Goal: Information Seeking & Learning: Learn about a topic

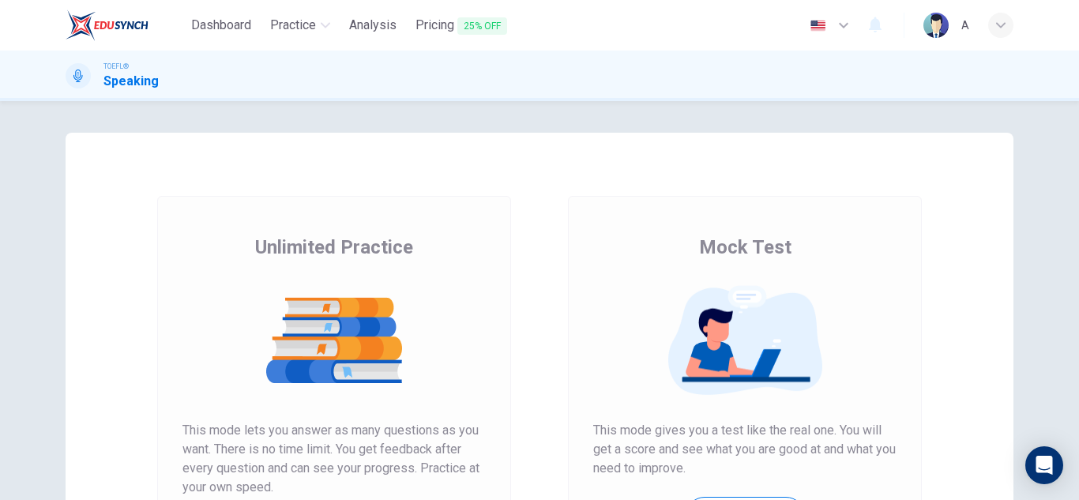
drag, startPoint x: 564, startPoint y: 318, endPoint x: 584, endPoint y: 299, distance: 27.9
click at [568, 313] on div "Mock Test This mode gives you a test like the real one. You will get a score an…" at bounding box center [745, 407] width 354 height 422
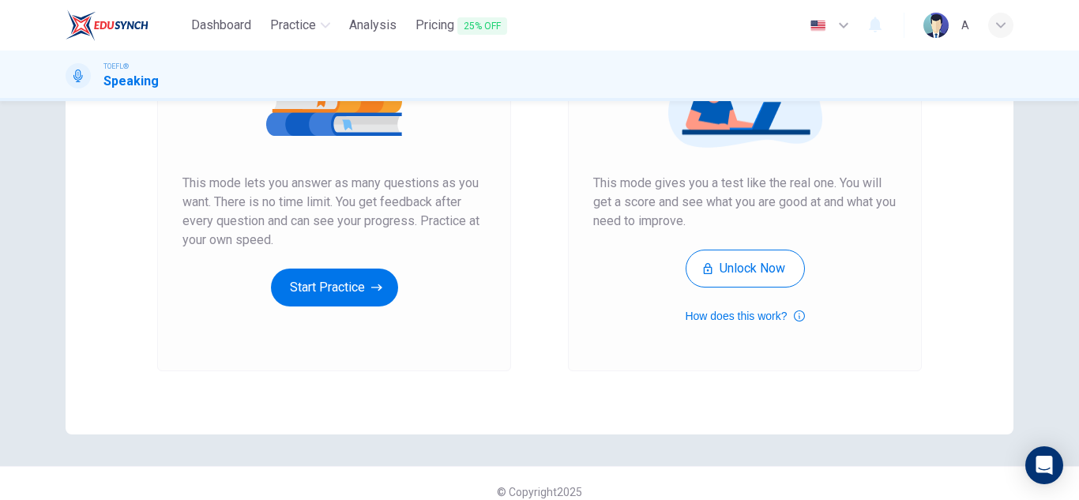
scroll to position [264, 0]
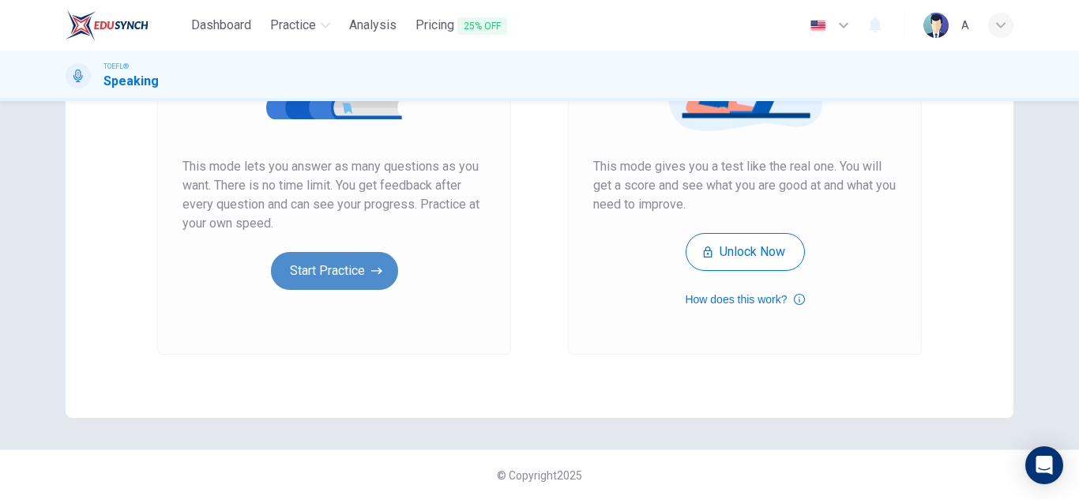
click at [374, 262] on button "Start Practice" at bounding box center [334, 271] width 127 height 38
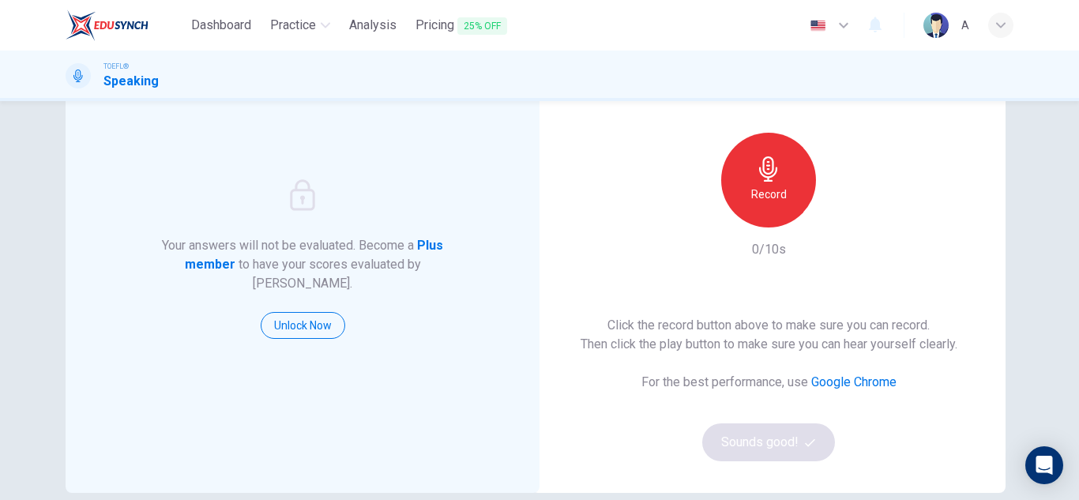
scroll to position [106, 0]
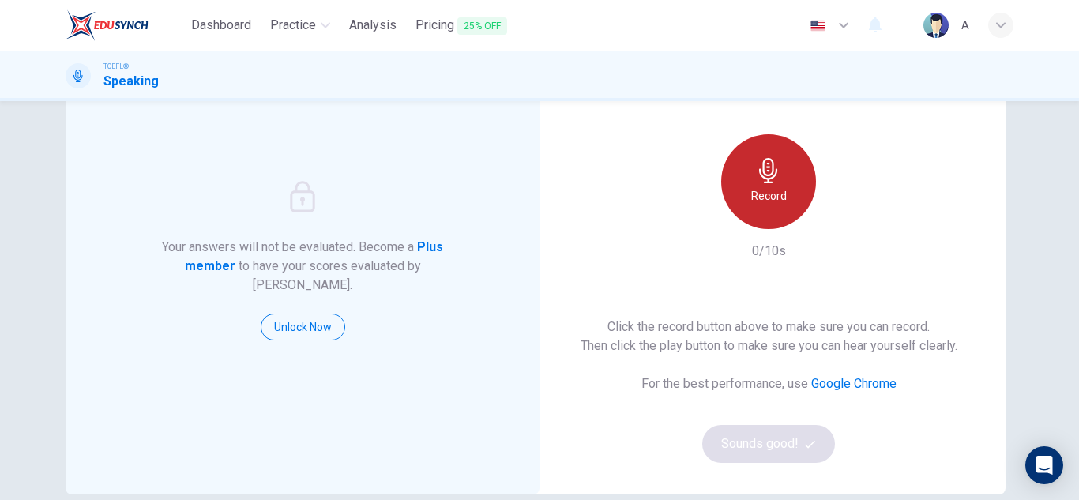
click at [772, 164] on icon "button" at bounding box center [768, 170] width 25 height 25
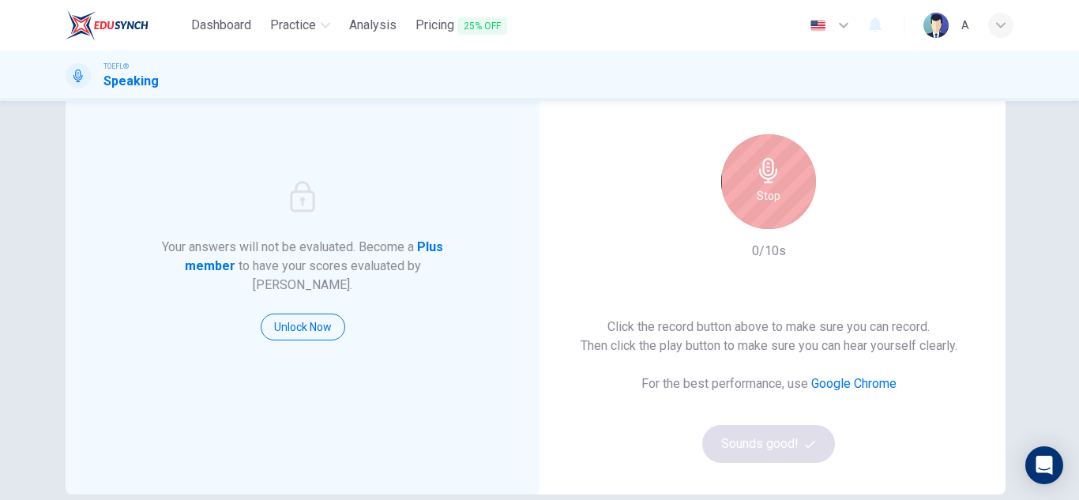
click at [772, 164] on icon "button" at bounding box center [768, 170] width 25 height 25
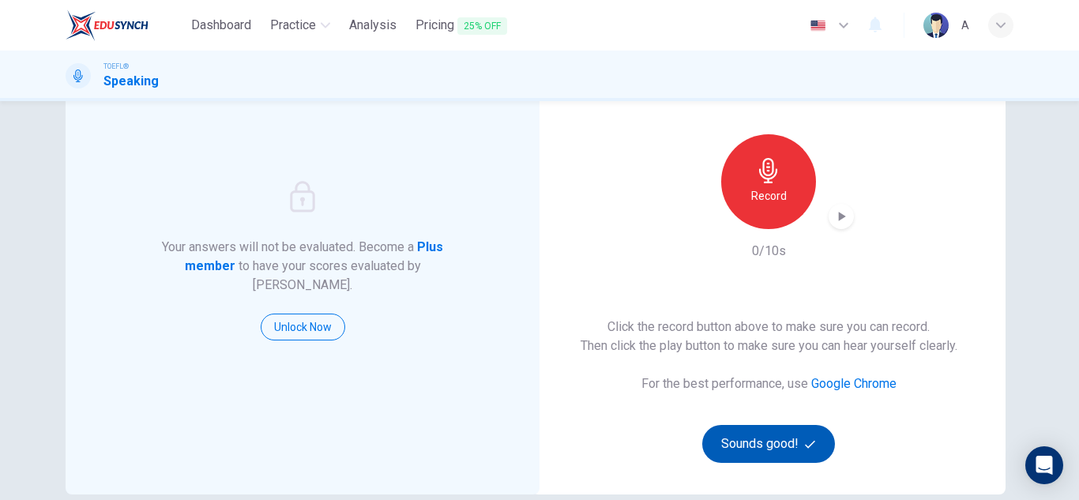
click at [791, 440] on button "Sounds good!" at bounding box center [768, 444] width 133 height 38
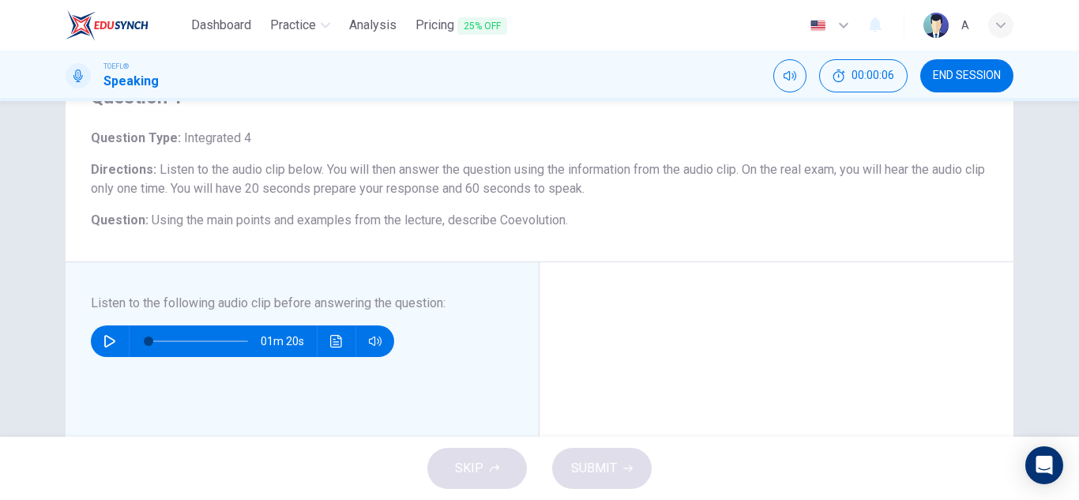
scroll to position [79, 0]
click at [103, 332] on button "button" at bounding box center [109, 342] width 25 height 32
type input "1"
click at [168, 337] on span at bounding box center [172, 341] width 9 height 9
click at [156, 337] on span at bounding box center [160, 341] width 9 height 9
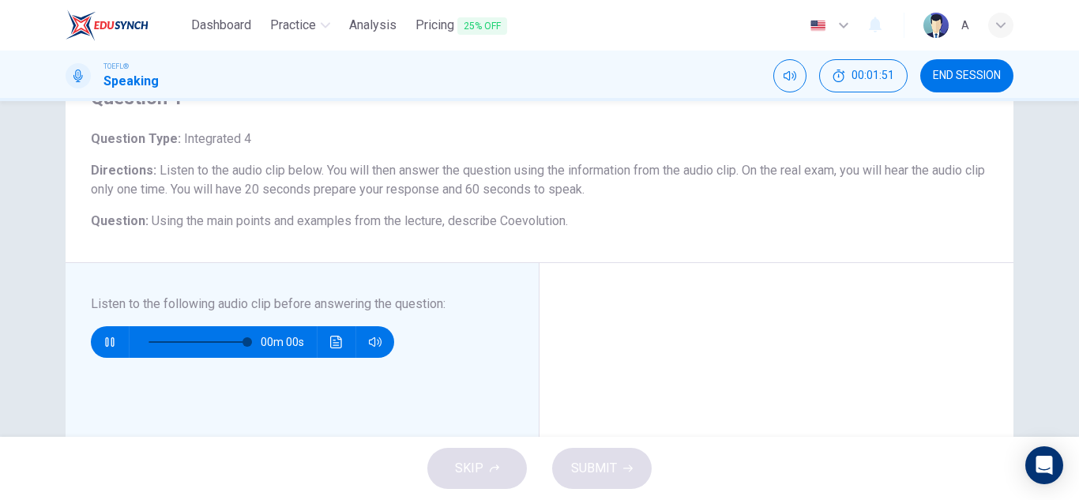
type input "0"
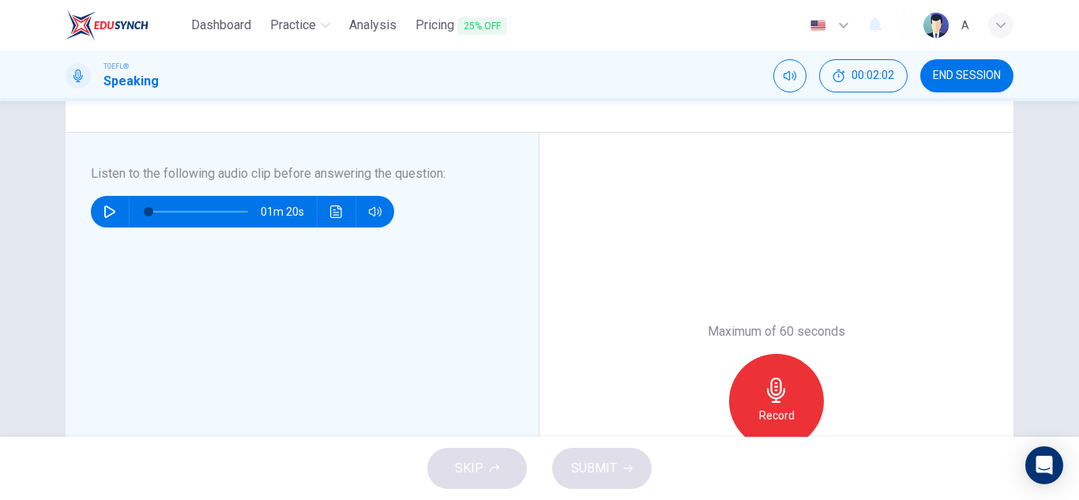
scroll to position [316, 0]
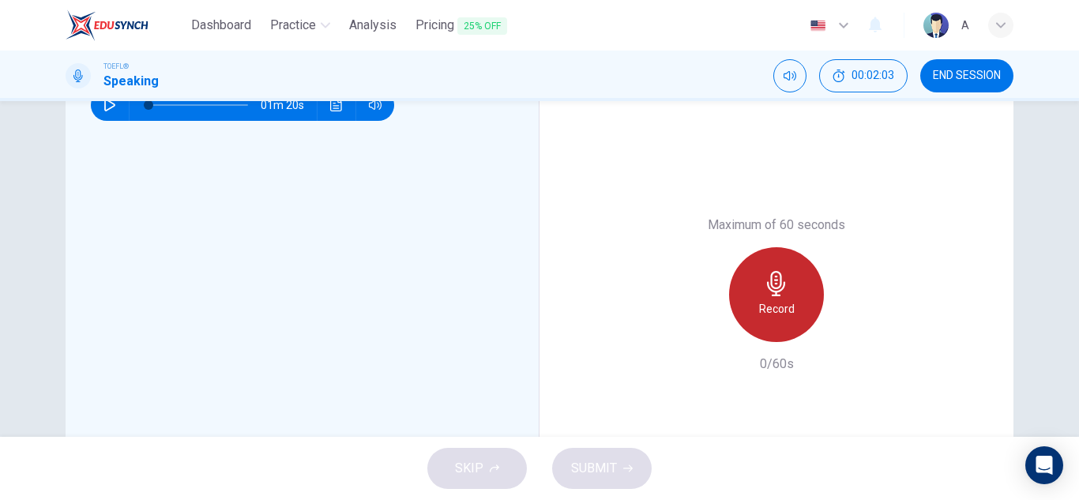
click at [779, 280] on icon "button" at bounding box center [776, 283] width 25 height 25
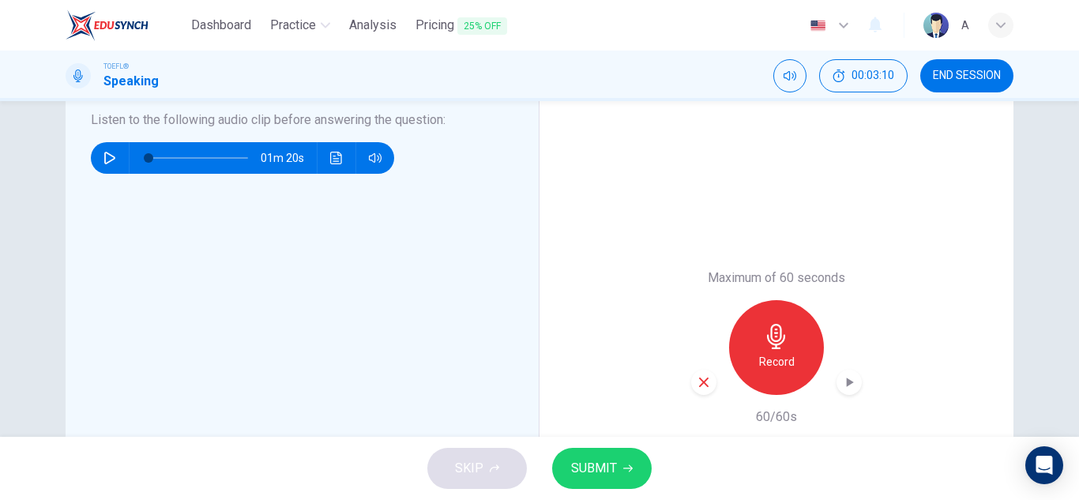
scroll to position [237, 0]
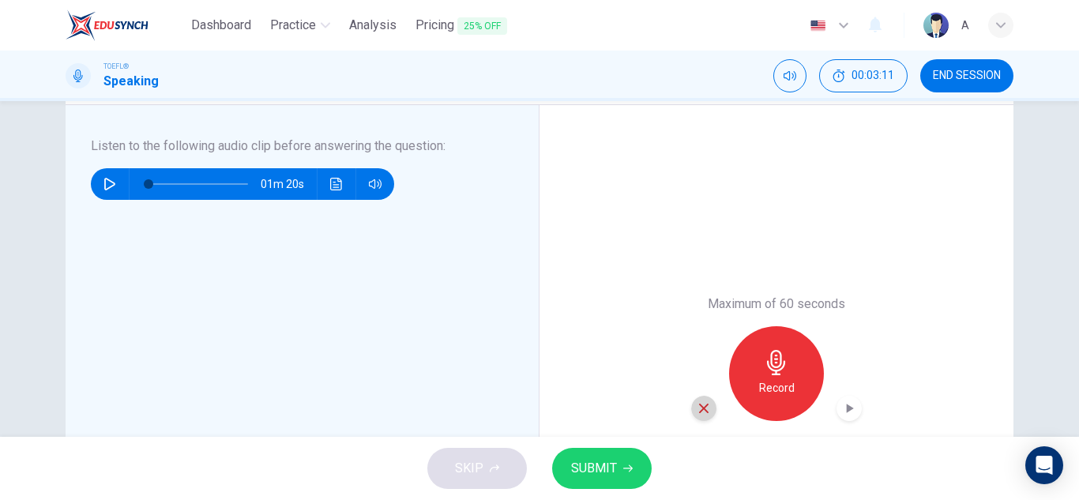
click at [700, 398] on div "button" at bounding box center [703, 408] width 25 height 25
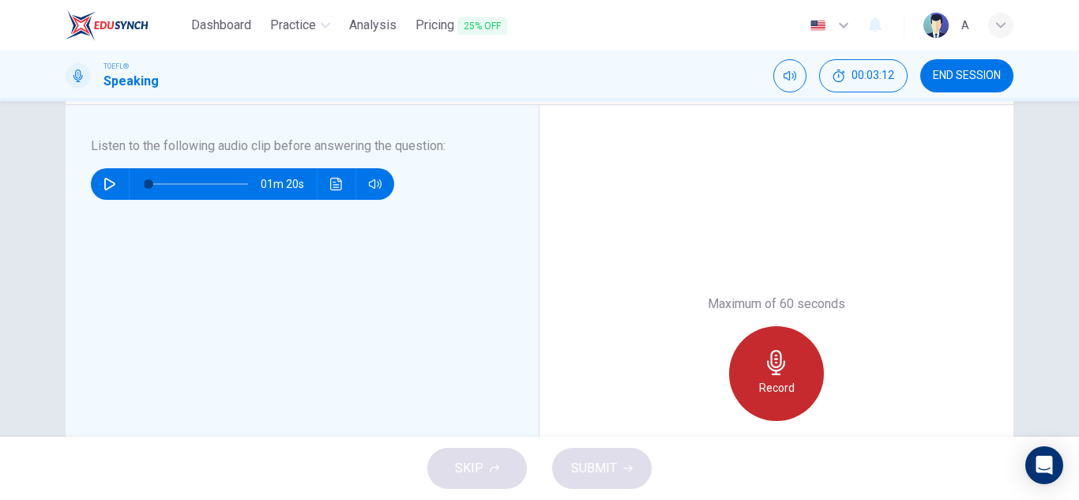
click at [786, 366] on div "Record" at bounding box center [776, 373] width 95 height 95
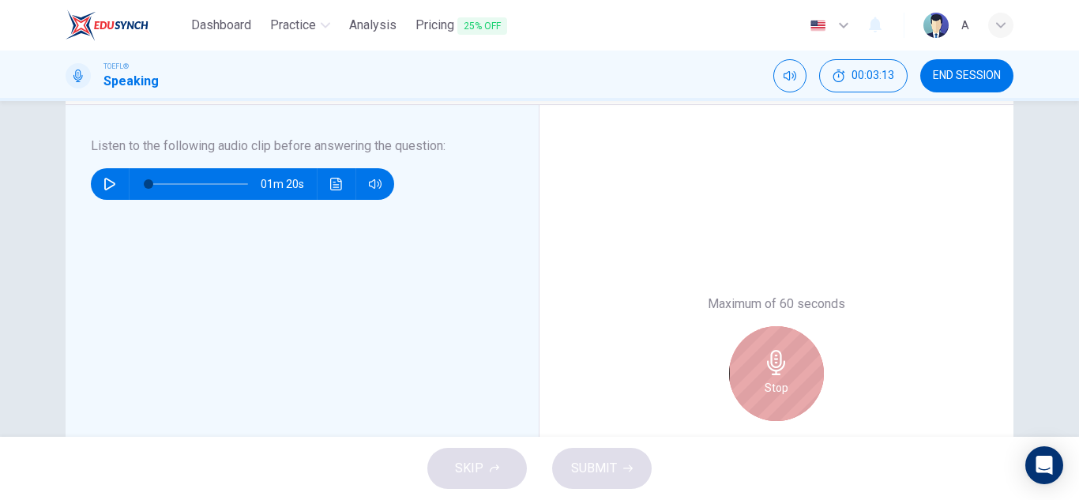
drag, startPoint x: 781, startPoint y: 368, endPoint x: 687, endPoint y: 424, distance: 109.4
click at [779, 370] on icon "button" at bounding box center [776, 362] width 25 height 25
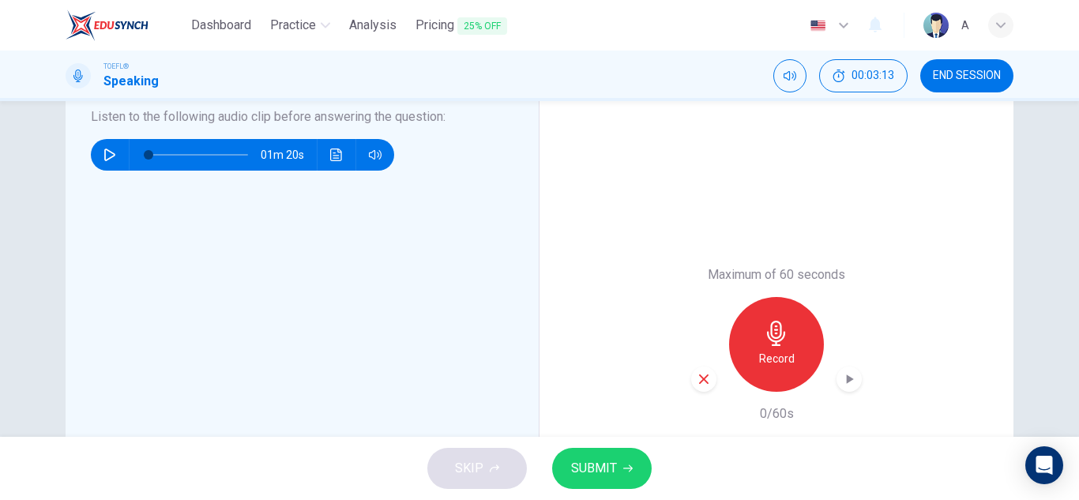
scroll to position [316, 0]
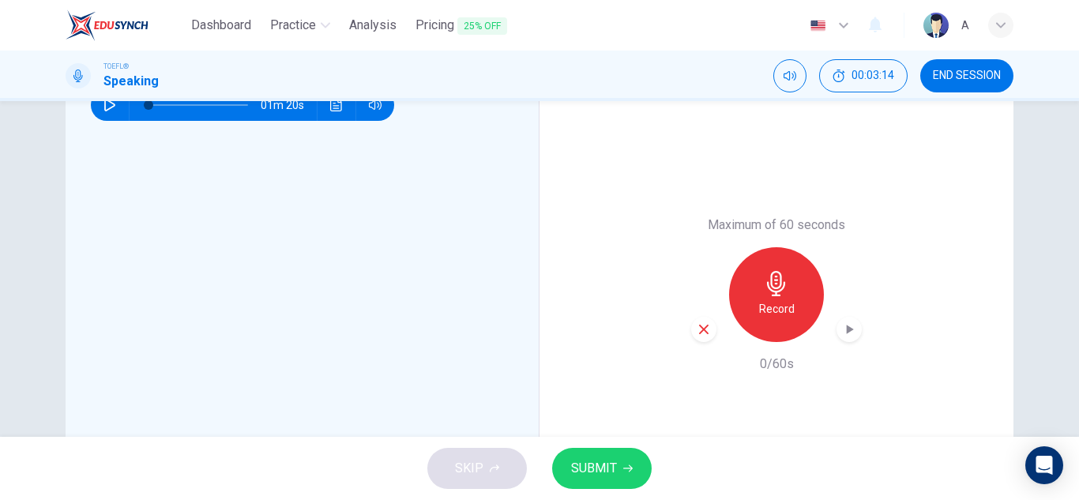
click at [618, 471] on button "SUBMIT" at bounding box center [602, 468] width 100 height 41
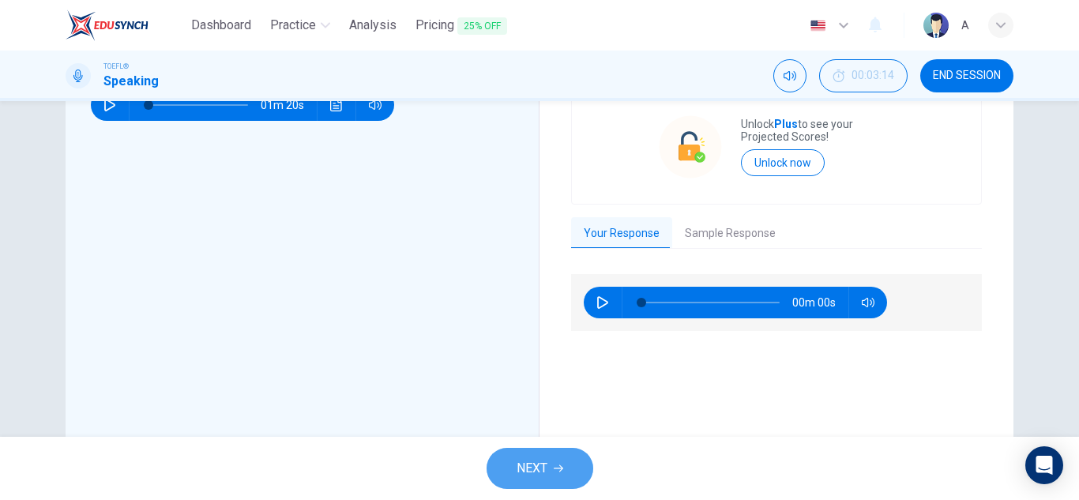
click at [546, 462] on span "NEXT" at bounding box center [531, 468] width 31 height 22
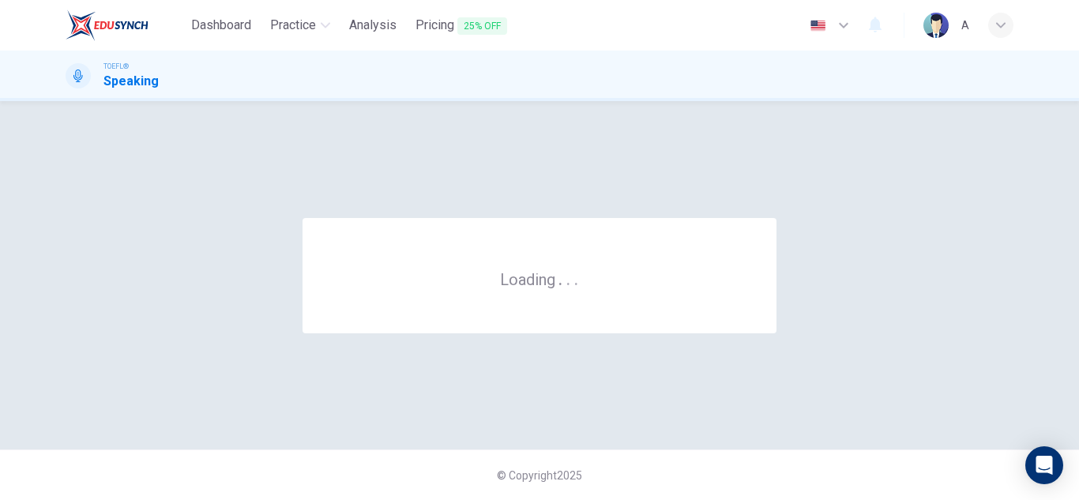
scroll to position [0, 0]
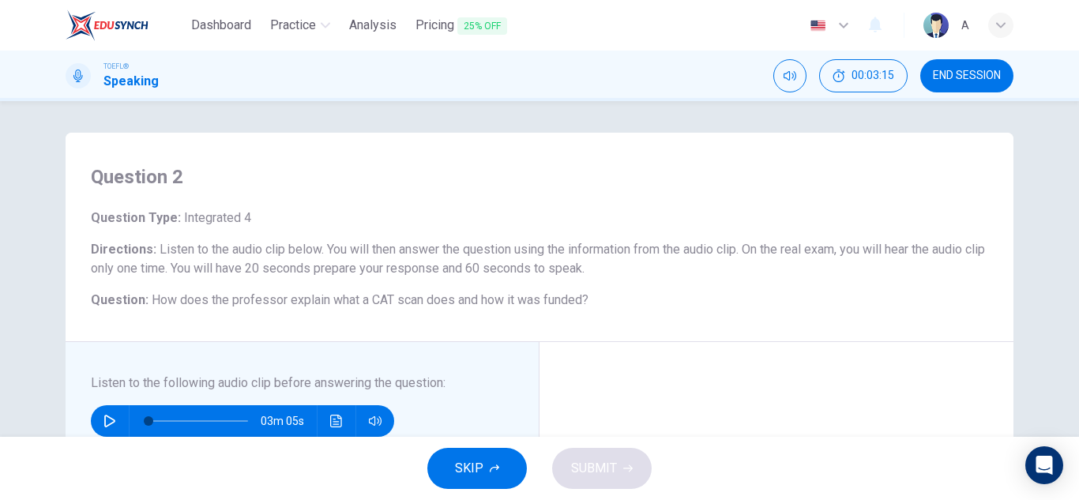
click at [105, 418] on icon "button" at bounding box center [109, 421] width 11 height 13
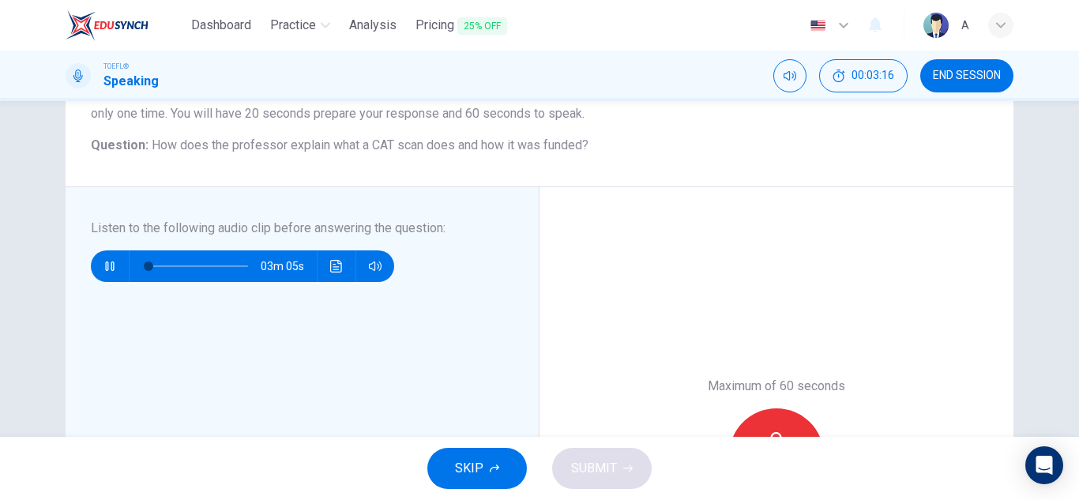
scroll to position [158, 0]
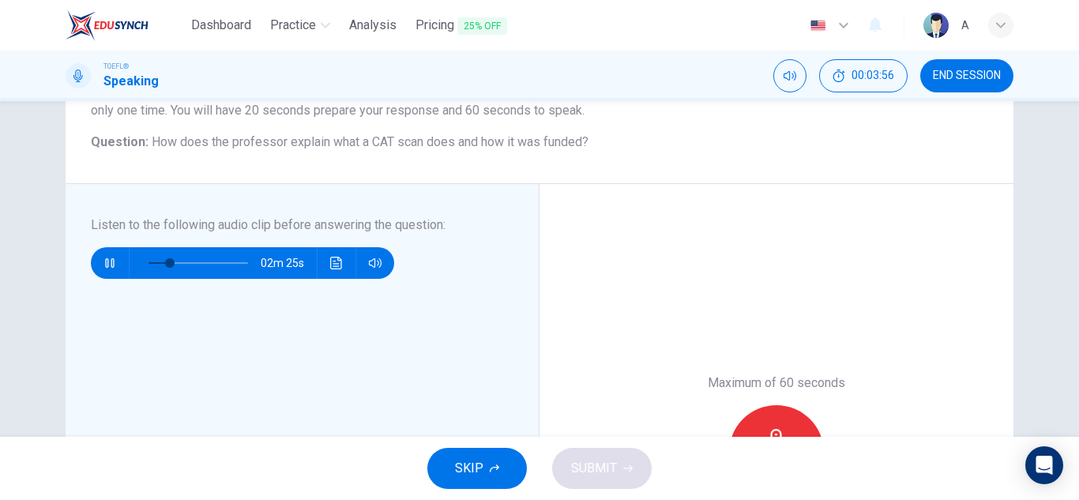
type input "22"
click at [97, 247] on button "button" at bounding box center [109, 263] width 25 height 32
drag, startPoint x: 326, startPoint y: 211, endPoint x: 350, endPoint y: 208, distance: 23.9
click at [347, 208] on div "Listen to the following audio clip before answering the question : 02m 24s" at bounding box center [303, 452] width 474 height 537
click at [156, 266] on span at bounding box center [160, 262] width 9 height 9
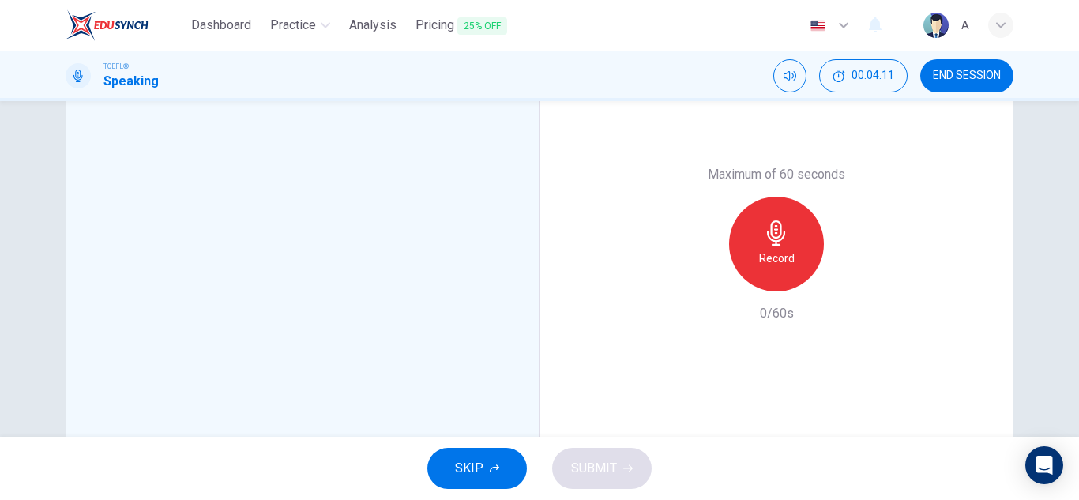
scroll to position [214, 0]
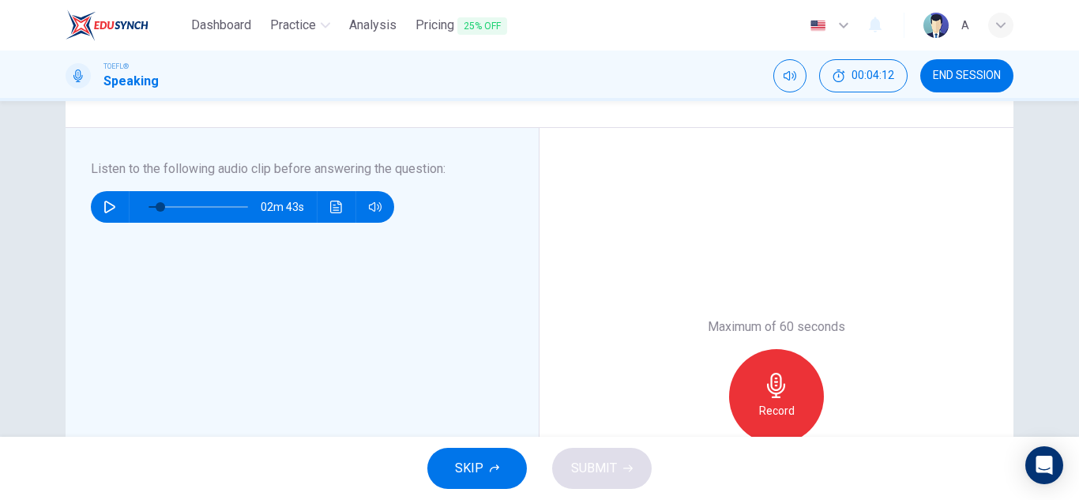
click at [105, 205] on icon "button" at bounding box center [109, 207] width 13 height 13
type input "0"
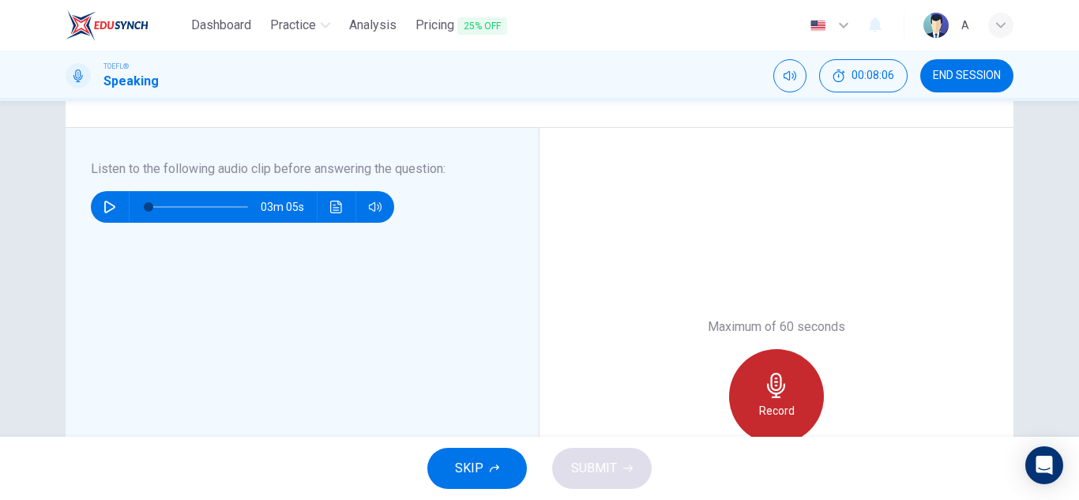
click at [765, 374] on icon "button" at bounding box center [776, 385] width 25 height 25
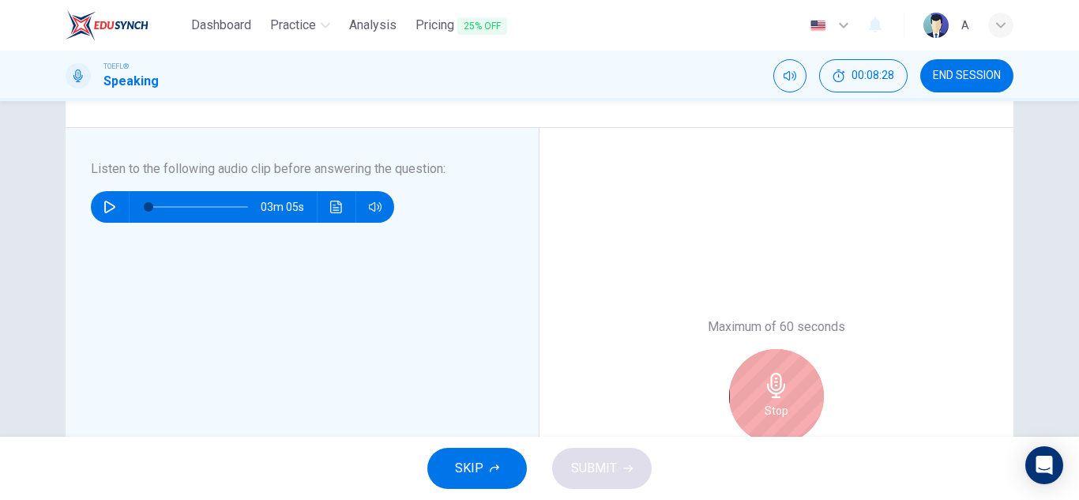
scroll to position [293, 0]
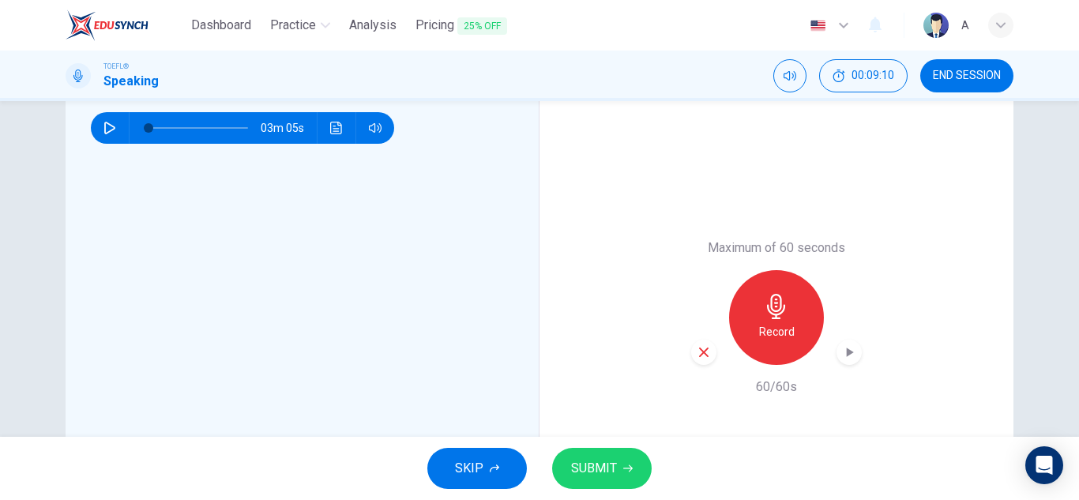
click at [850, 355] on icon "button" at bounding box center [849, 352] width 16 height 16
drag, startPoint x: 490, startPoint y: 478, endPoint x: 598, endPoint y: 325, distance: 186.9
click at [524, 404] on div "Dashboard Practice Analysis Pricing 25% OFF English en ​ A TOEFL® Speaking 00:1…" at bounding box center [539, 250] width 1079 height 500
click at [505, 449] on button "SKIP" at bounding box center [477, 468] width 100 height 41
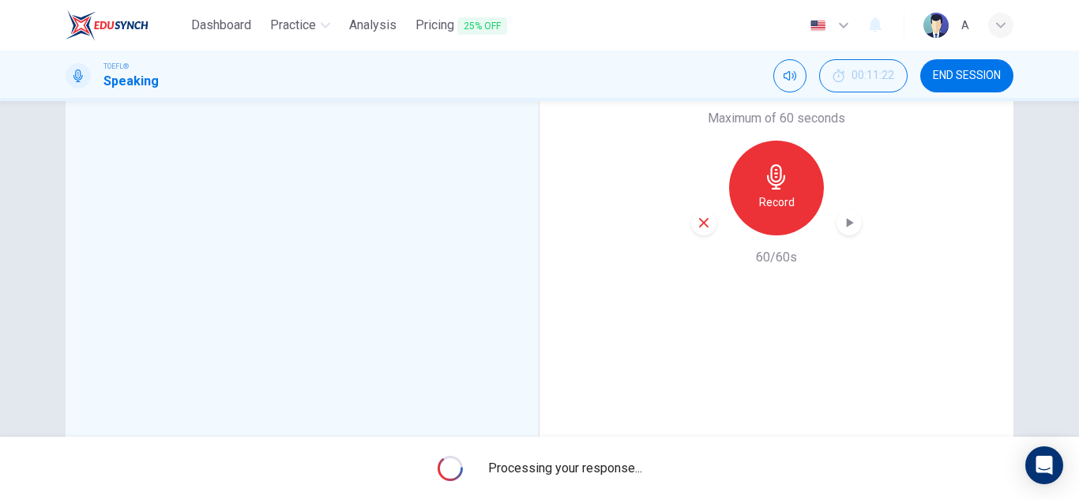
scroll to position [395, 0]
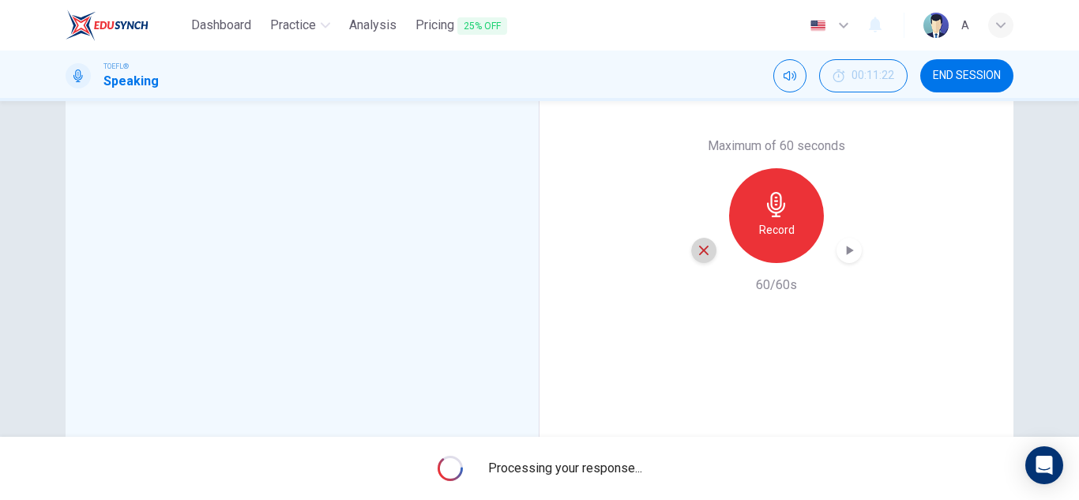
click at [700, 250] on icon "button" at bounding box center [703, 250] width 9 height 9
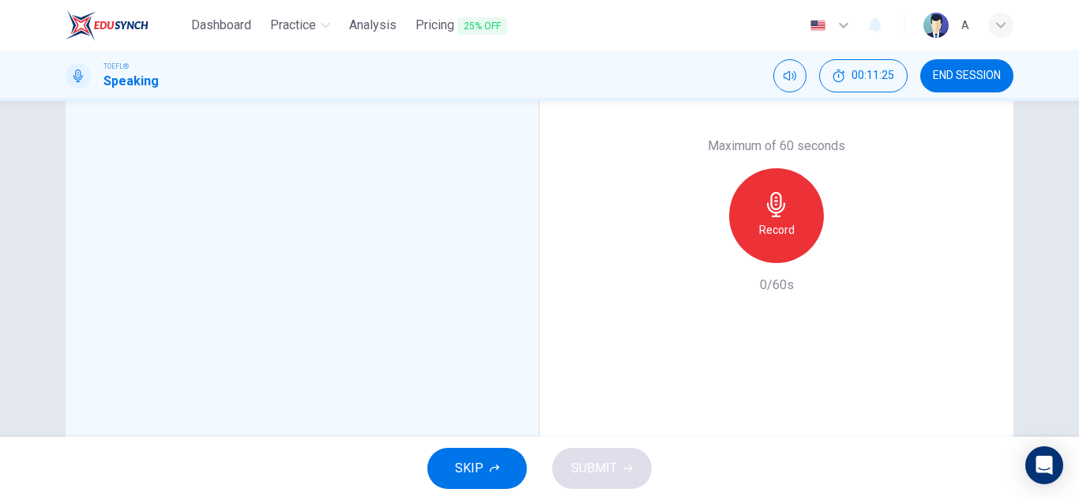
click at [519, 437] on div "SKIP SUBMIT" at bounding box center [539, 468] width 1079 height 63
click at [504, 449] on button "SKIP" at bounding box center [477, 468] width 100 height 41
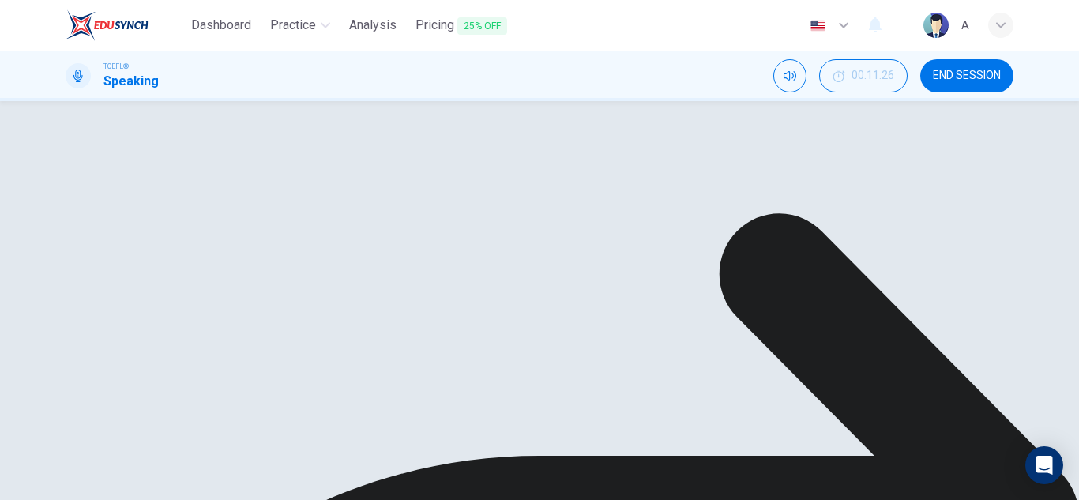
click at [595, 238] on button "button" at bounding box center [602, 224] width 25 height 32
type input "47"
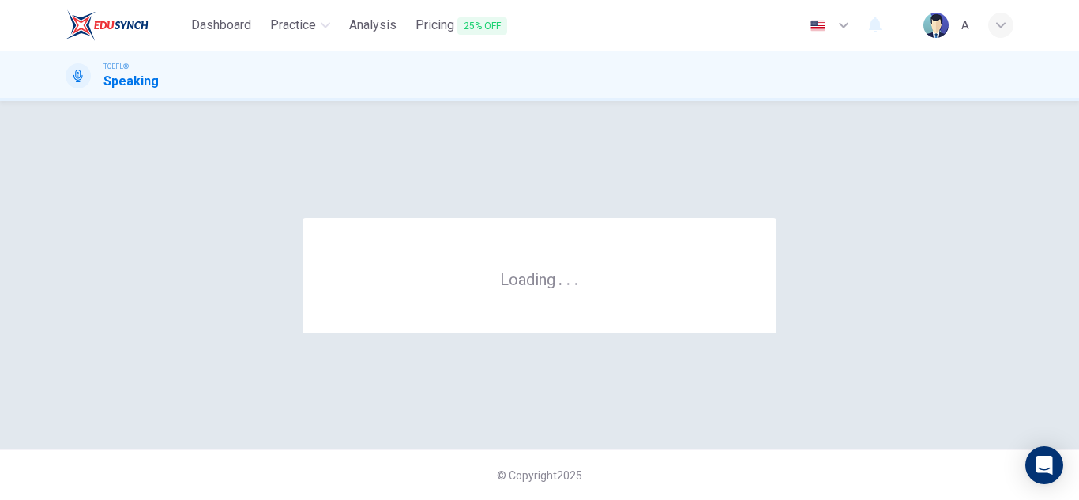
scroll to position [0, 0]
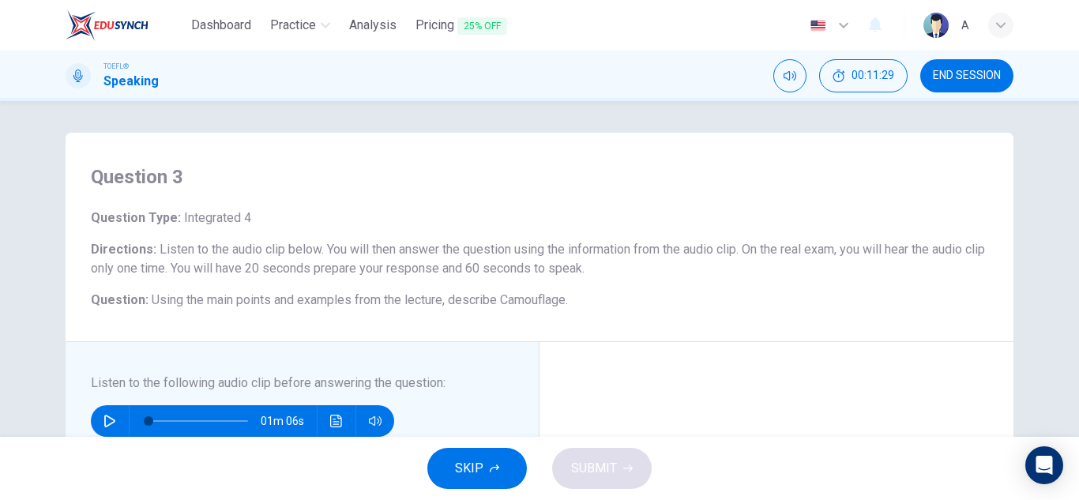
click at [115, 426] on button "button" at bounding box center [109, 421] width 25 height 32
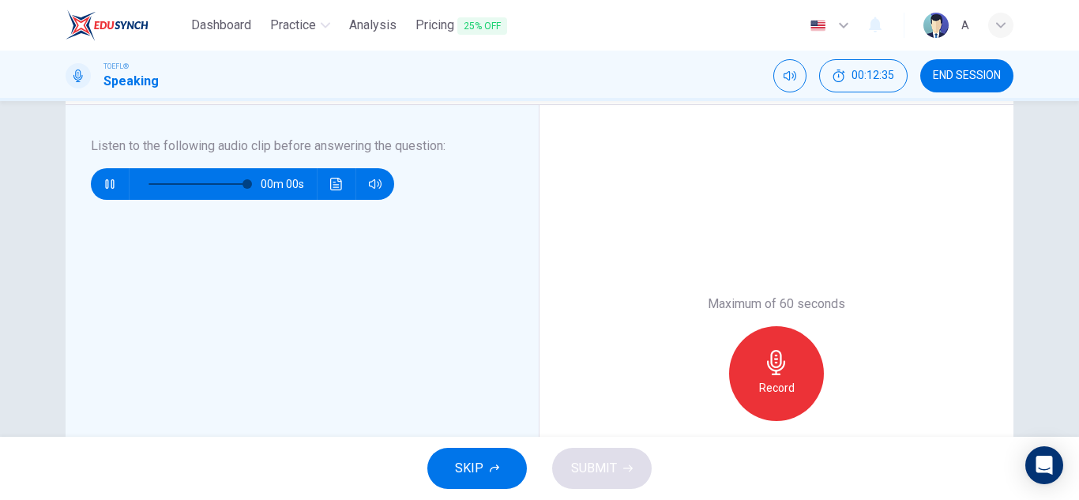
type input "0"
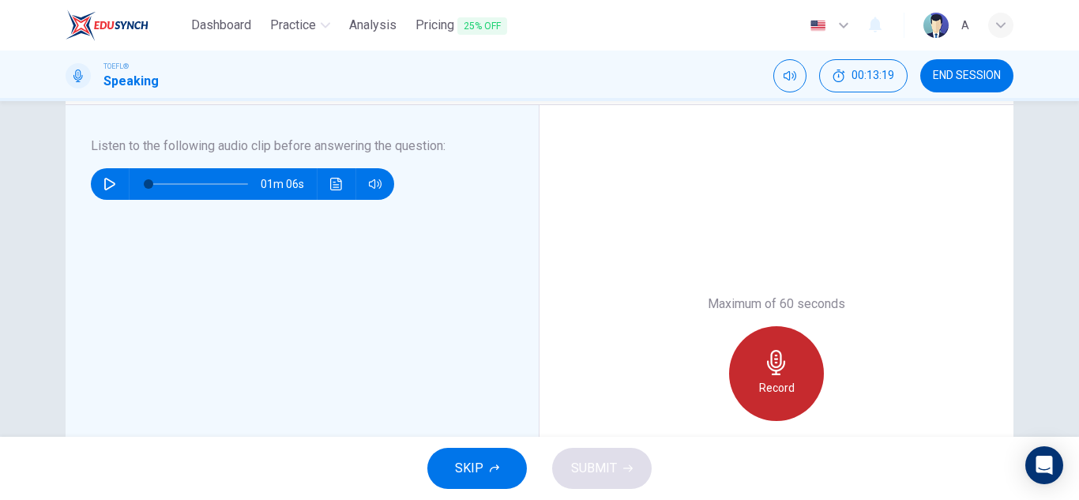
click at [764, 350] on icon "button" at bounding box center [776, 362] width 25 height 25
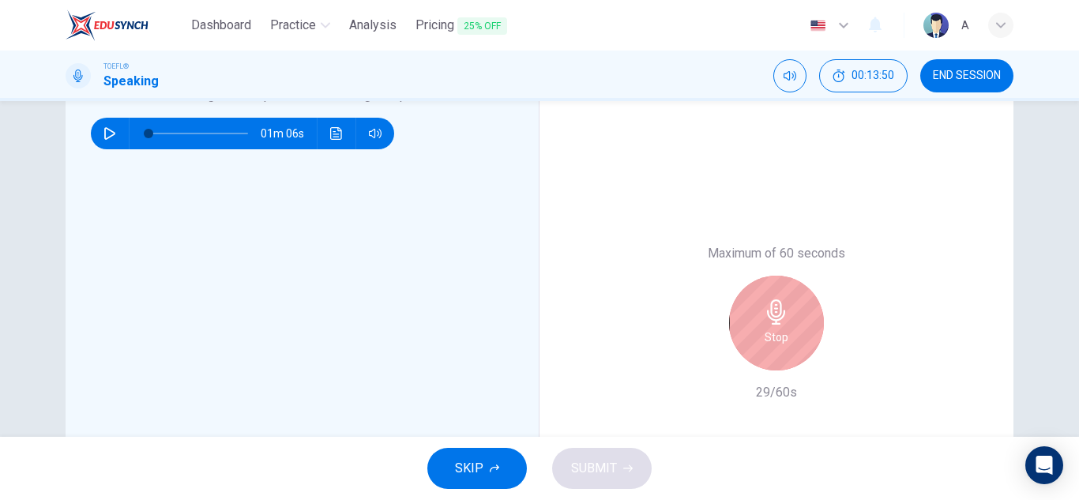
scroll to position [316, 0]
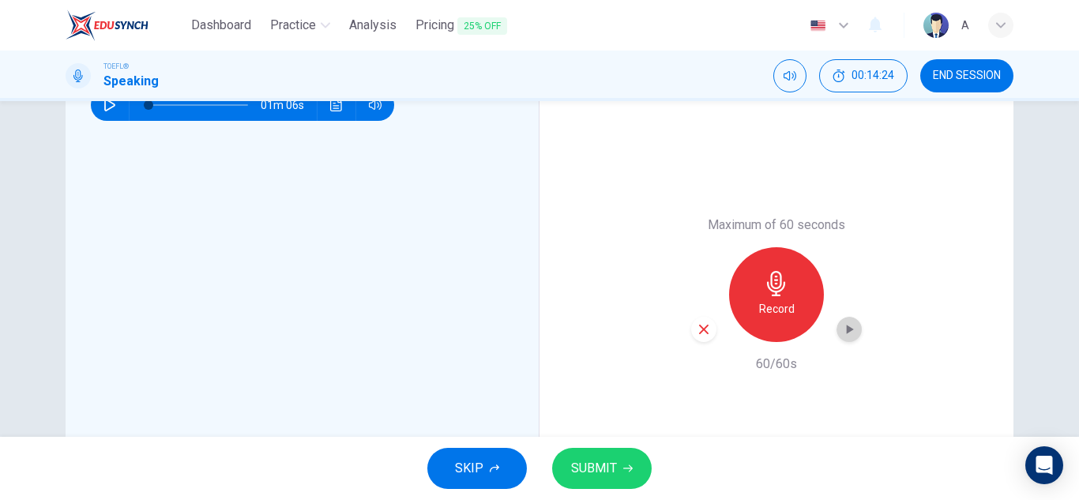
click at [850, 332] on icon "button" at bounding box center [849, 329] width 16 height 16
click at [493, 472] on icon "button" at bounding box center [494, 468] width 9 height 9
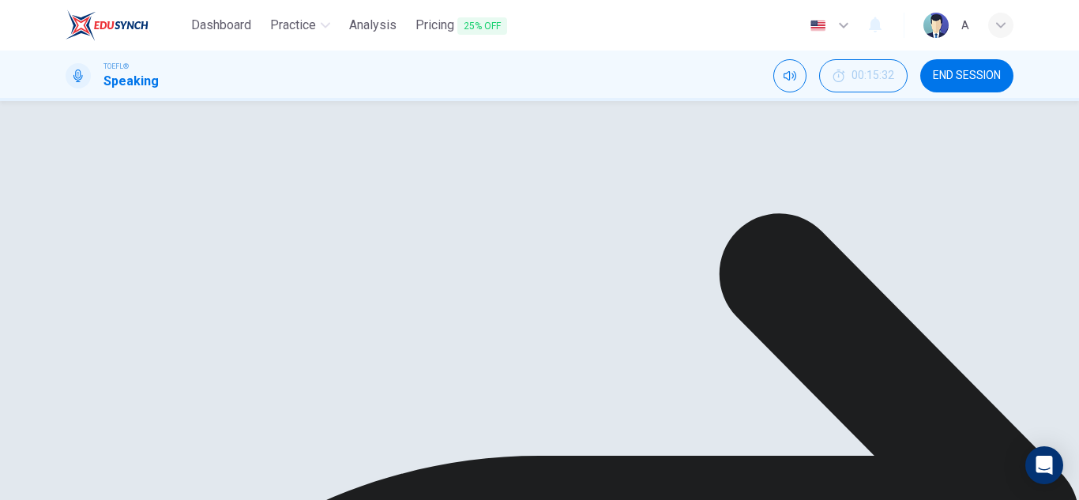
click at [596, 305] on icon "button" at bounding box center [602, 302] width 13 height 13
click at [599, 381] on icon "button" at bounding box center [602, 381] width 13 height 13
click at [606, 386] on button "button" at bounding box center [602, 382] width 25 height 32
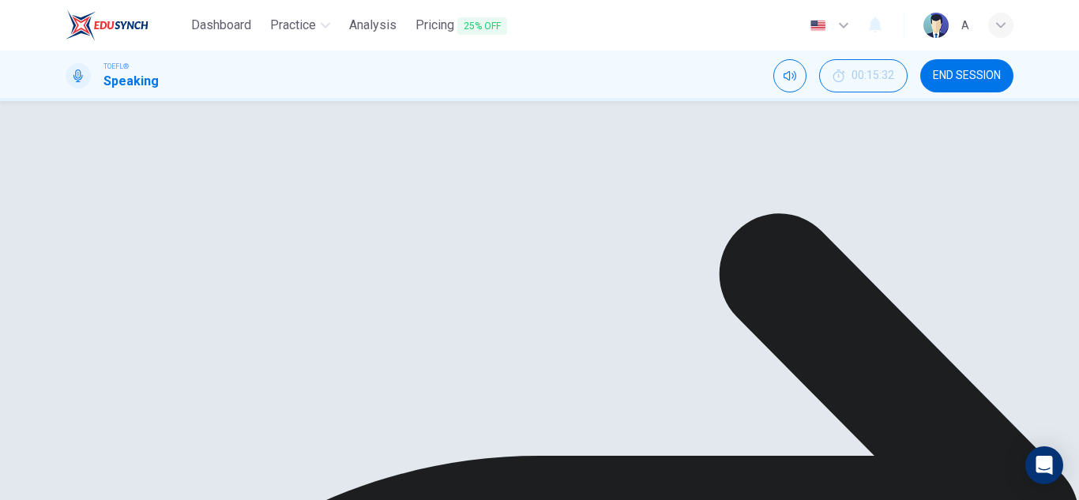
type input "25"
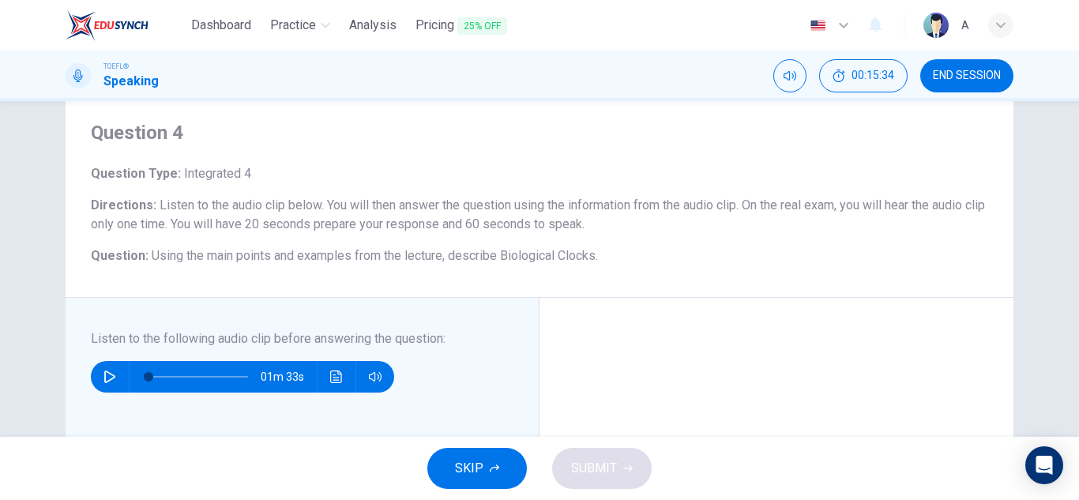
scroll to position [79, 0]
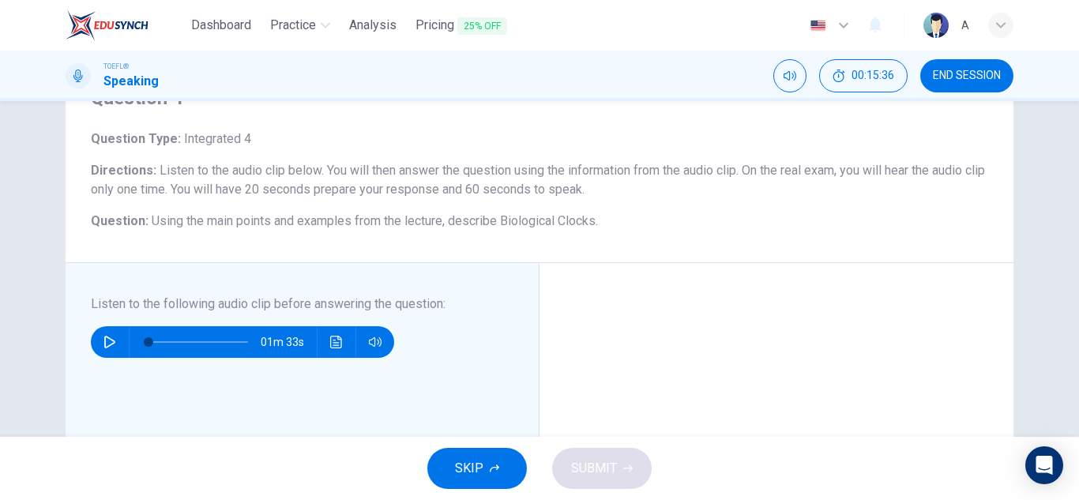
click at [111, 348] on button "button" at bounding box center [109, 342] width 25 height 32
type input "0"
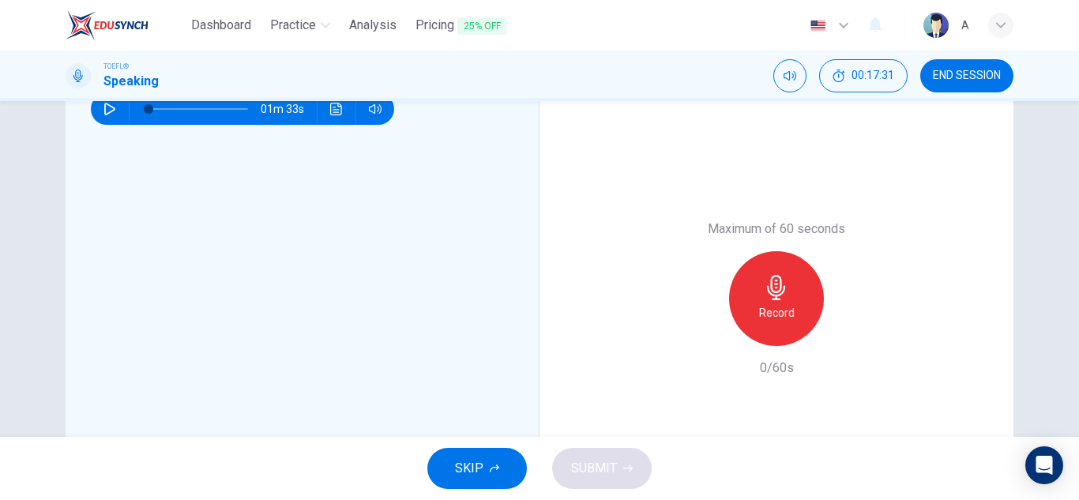
scroll to position [316, 0]
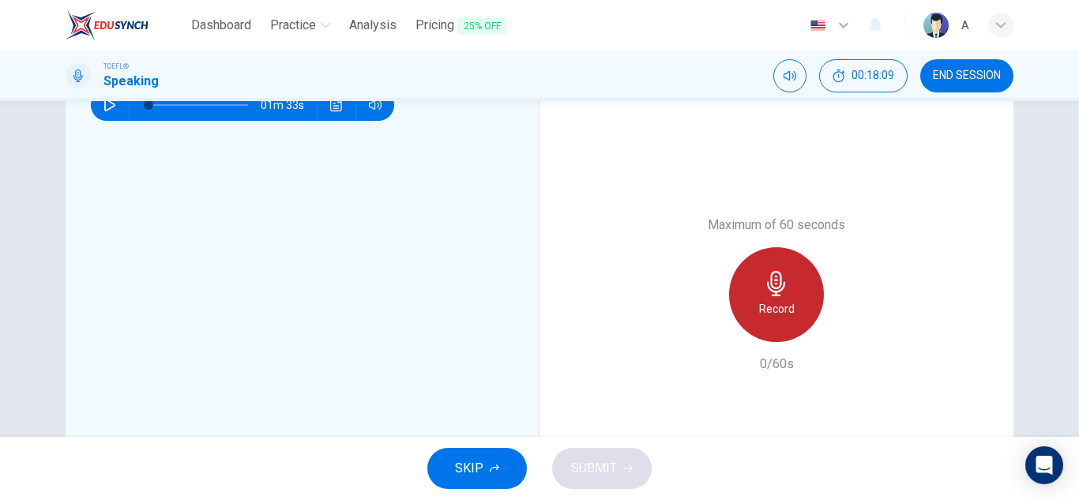
click at [783, 308] on h6 "Record" at bounding box center [777, 308] width 36 height 19
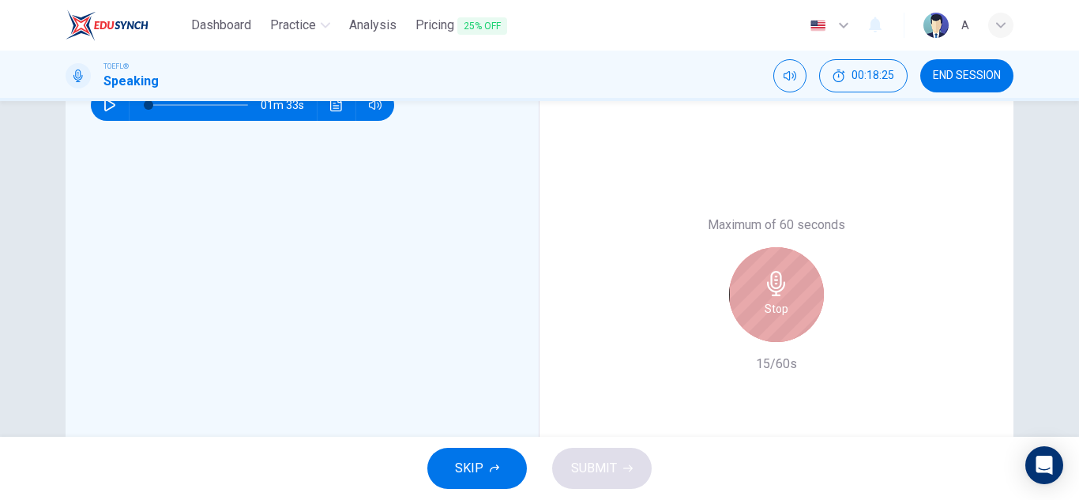
drag, startPoint x: 745, startPoint y: 280, endPoint x: 742, endPoint y: 300, distance: 20.0
click at [745, 280] on div "Stop" at bounding box center [776, 294] width 95 height 95
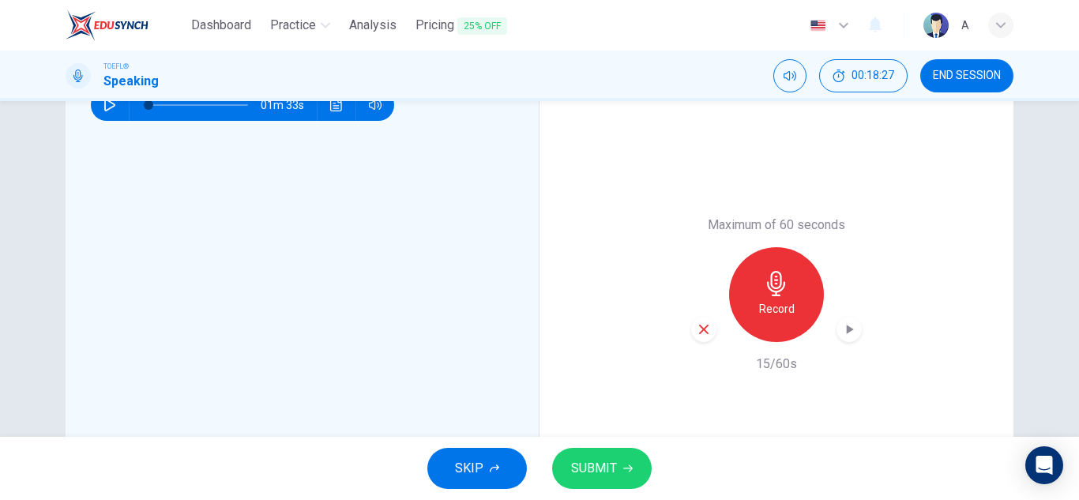
click at [702, 332] on icon "button" at bounding box center [703, 329] width 9 height 9
click at [800, 301] on div "Record" at bounding box center [776, 294] width 95 height 95
click at [836, 329] on div "button" at bounding box center [848, 329] width 25 height 25
click at [462, 453] on button "SKIP" at bounding box center [477, 468] width 100 height 41
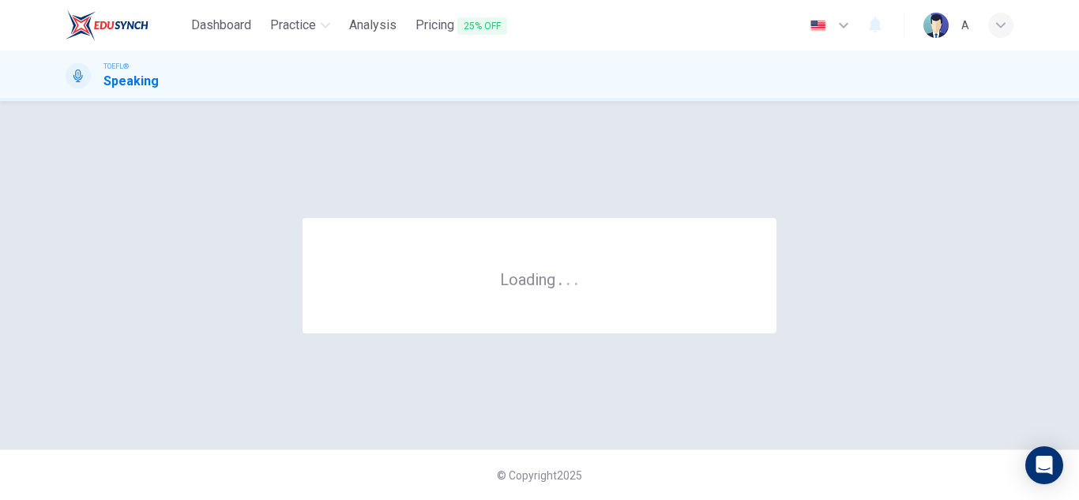
scroll to position [0, 0]
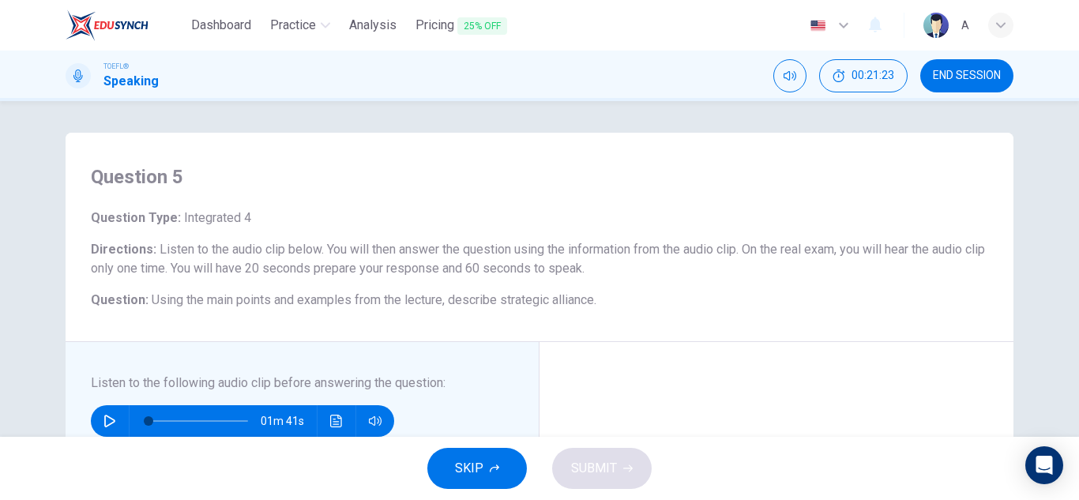
click at [105, 422] on icon "button" at bounding box center [109, 421] width 13 height 13
type input "2"
type input "0"
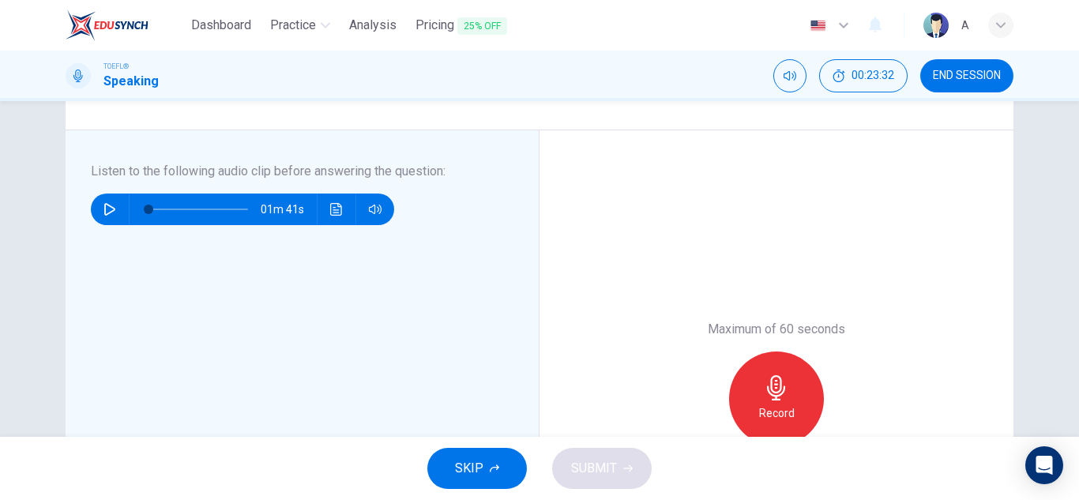
scroll to position [237, 0]
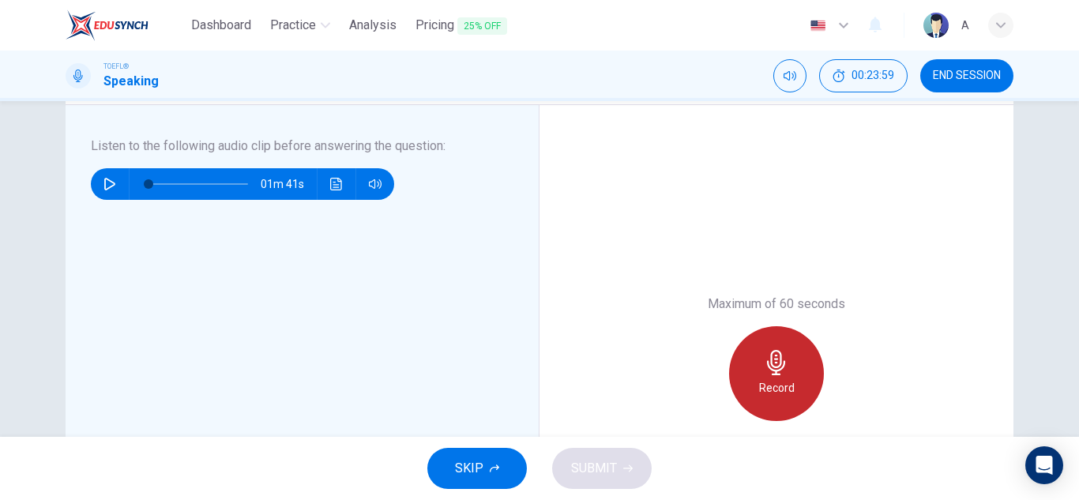
click at [798, 366] on div "Record" at bounding box center [776, 373] width 95 height 95
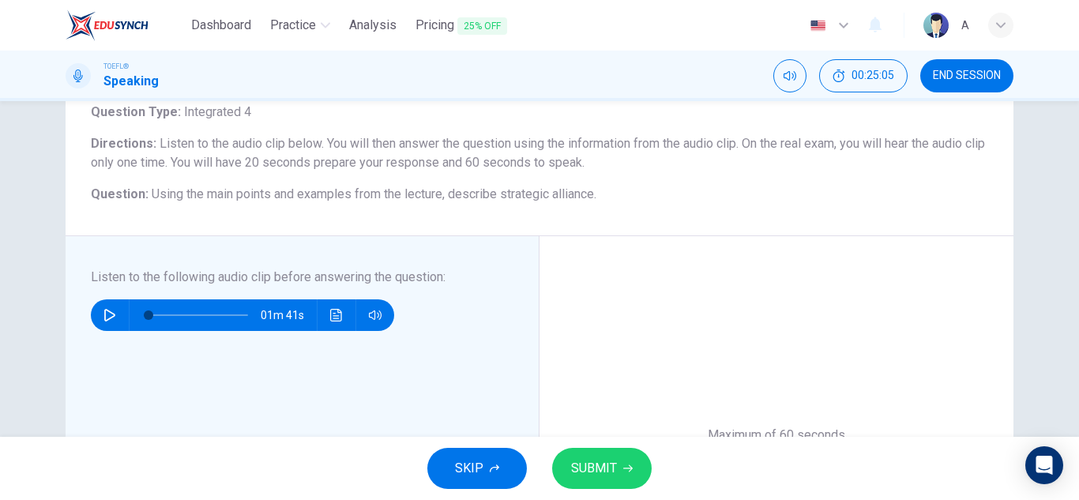
scroll to position [79, 0]
